Goal: Information Seeking & Learning: Learn about a topic

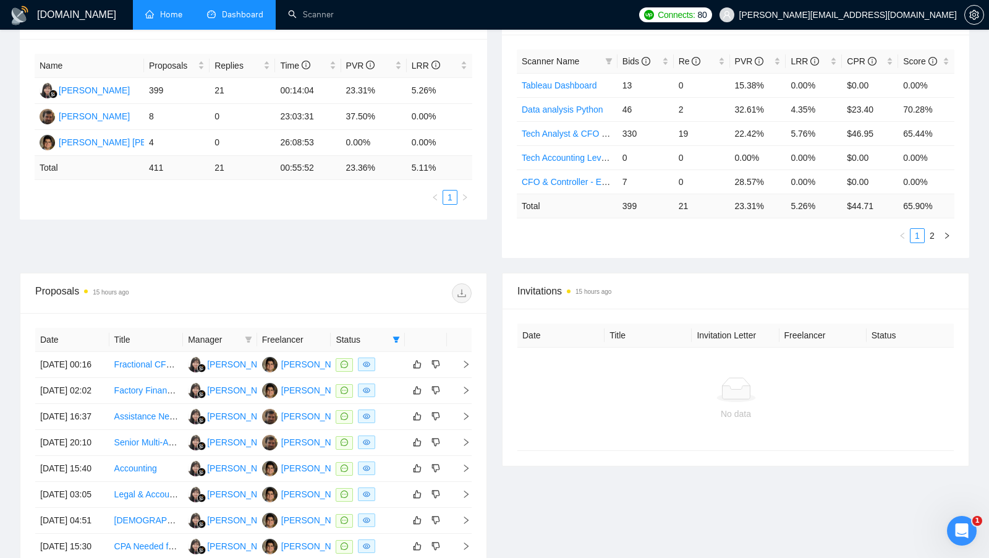
click at [155, 20] on link "Home" at bounding box center [163, 14] width 37 height 11
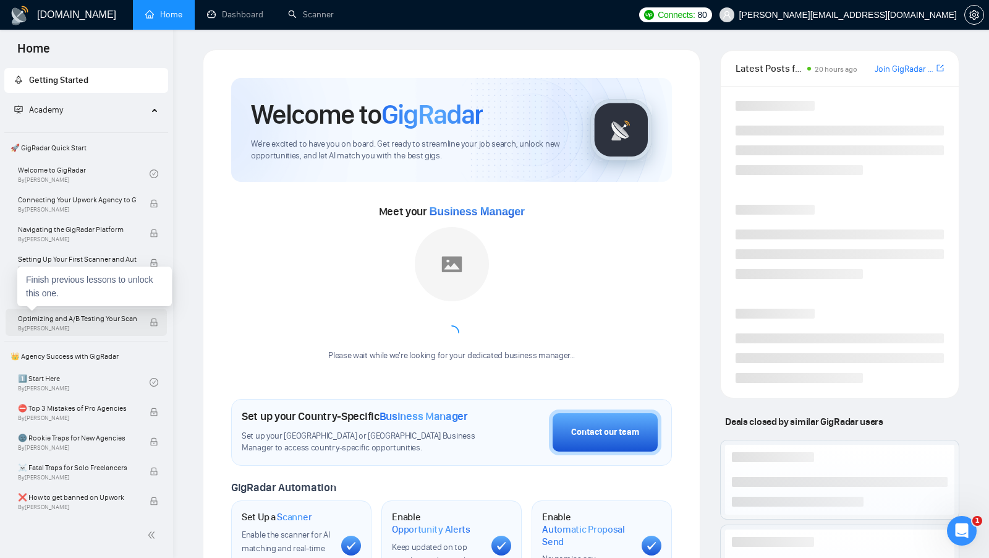
scroll to position [58, 0]
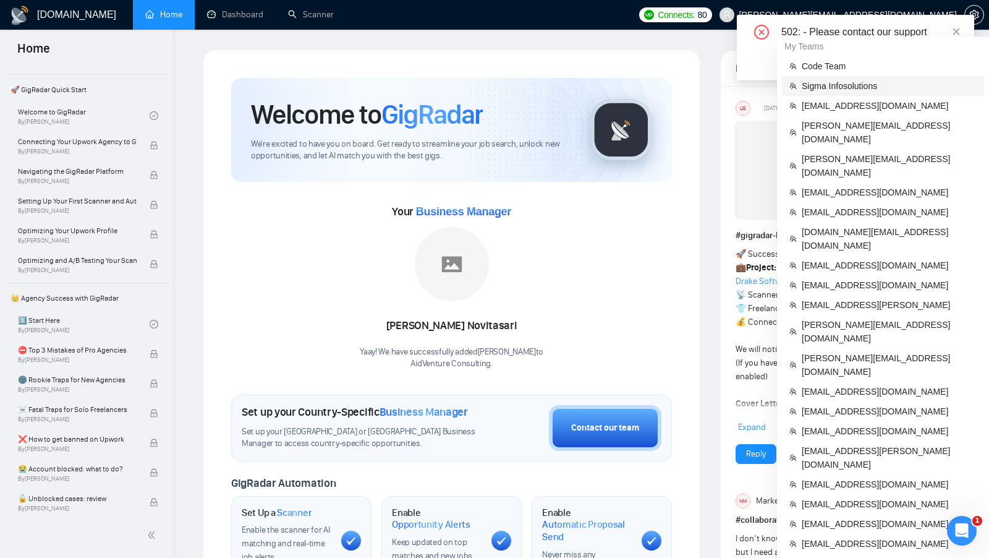
click at [859, 87] on span "Sigma Infosolutions" at bounding box center [889, 86] width 175 height 14
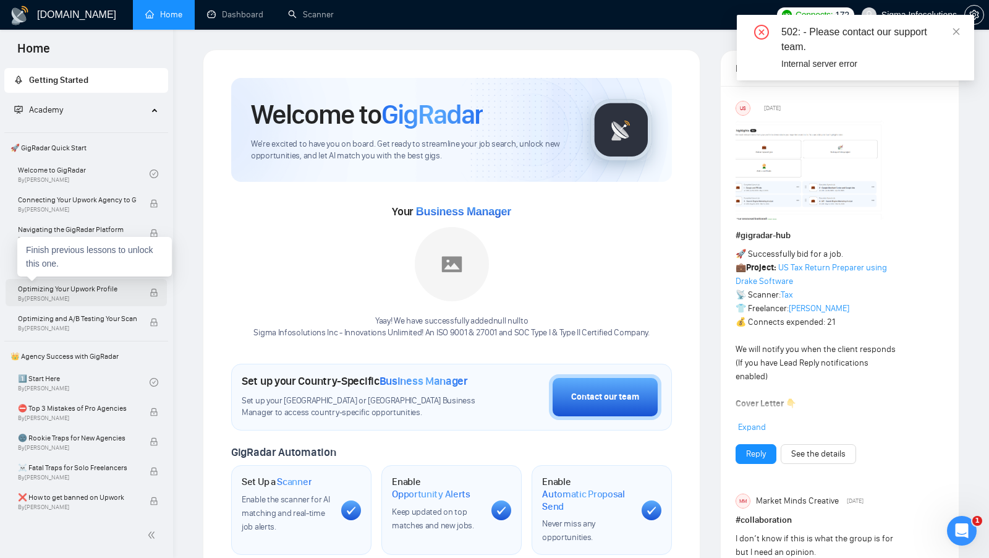
scroll to position [51, 0]
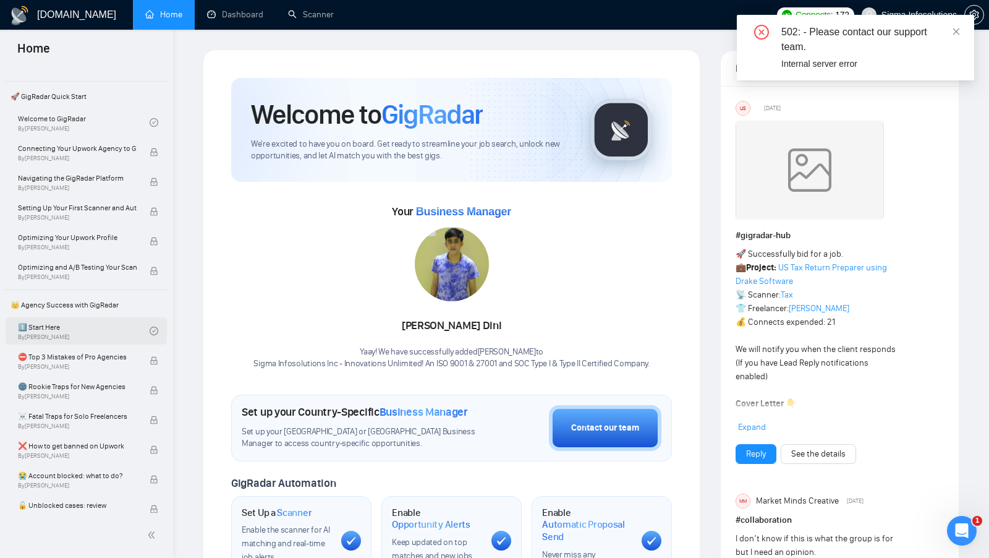
click at [110, 336] on link "1️⃣ Start Here By [PERSON_NAME]" at bounding box center [84, 330] width 132 height 27
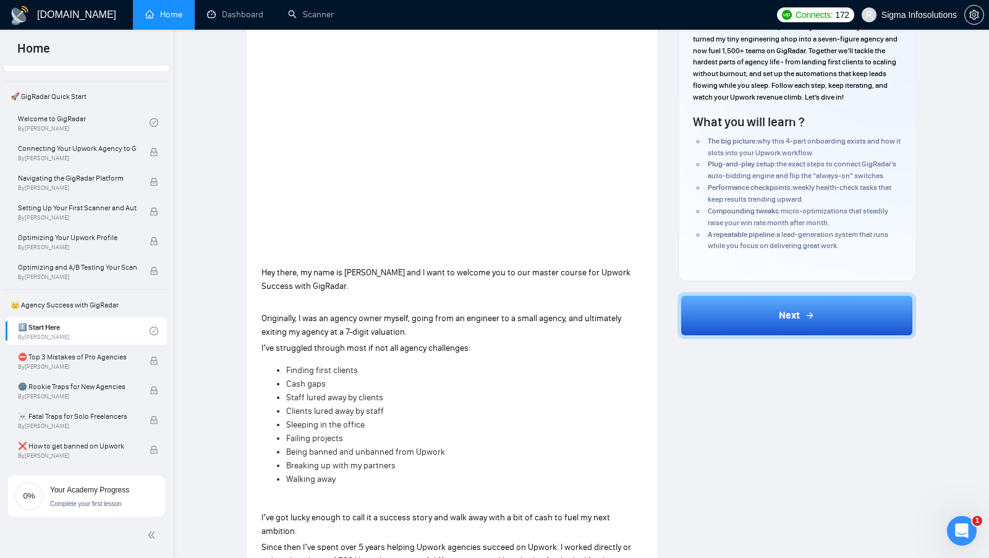
scroll to position [127, 0]
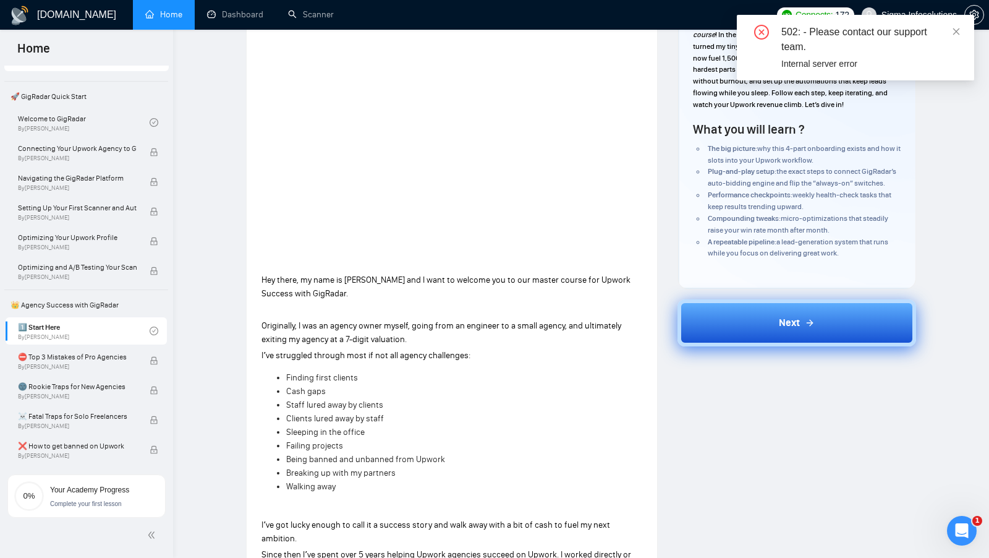
click at [748, 321] on button "Next" at bounding box center [796, 322] width 239 height 47
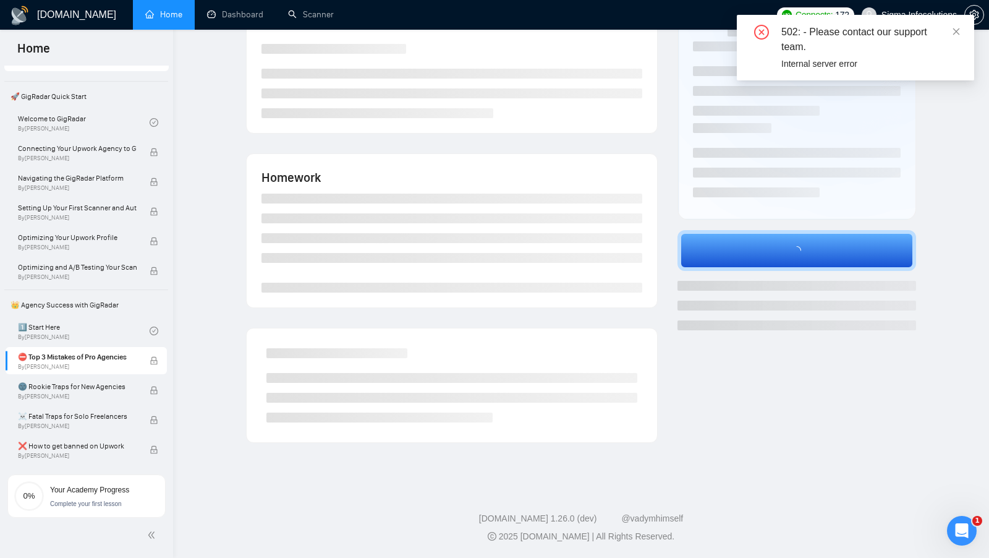
scroll to position [113, 0]
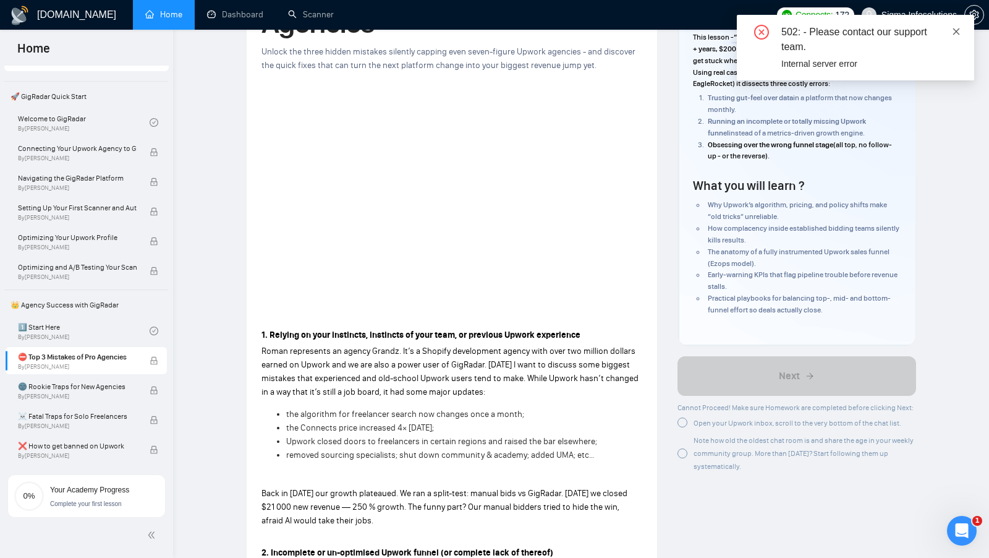
click at [956, 33] on icon "close" at bounding box center [956, 31] width 9 height 9
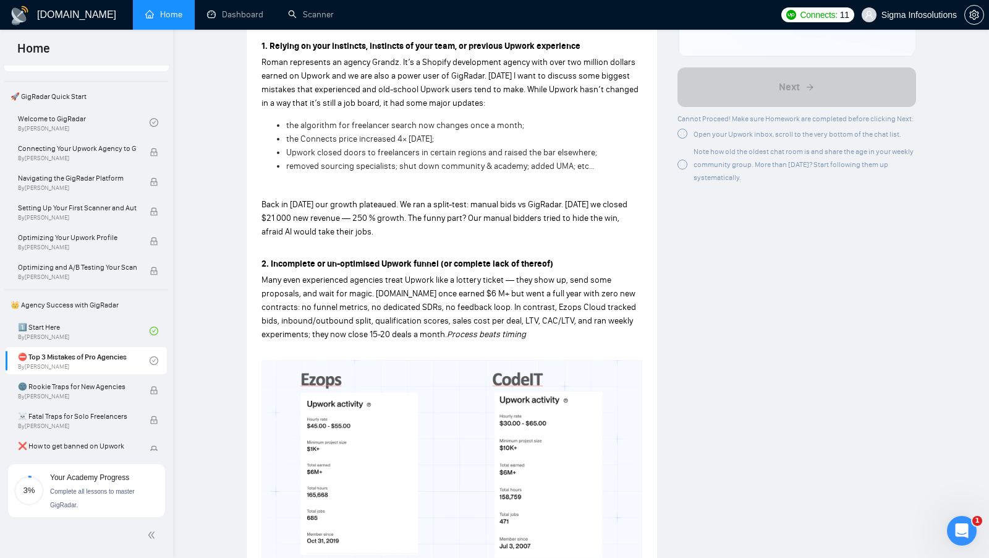
scroll to position [0, 0]
